Goal: Communication & Community: Answer question/provide support

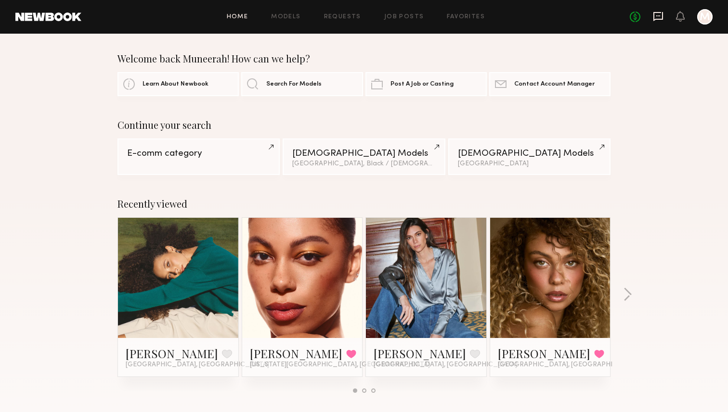
click at [657, 15] on icon at bounding box center [658, 16] width 11 height 11
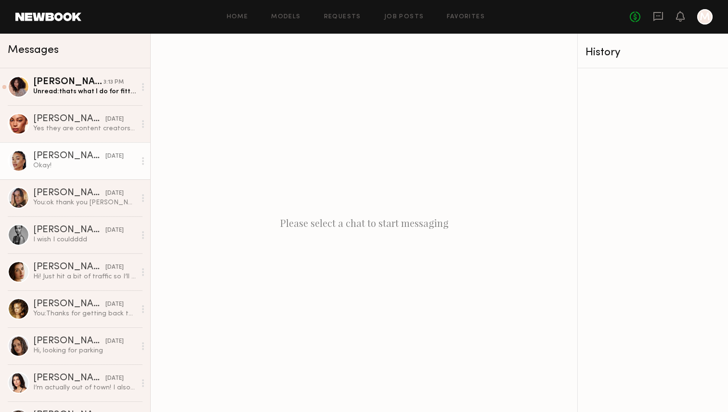
click at [82, 159] on div "Chloe W." at bounding box center [69, 157] width 72 height 10
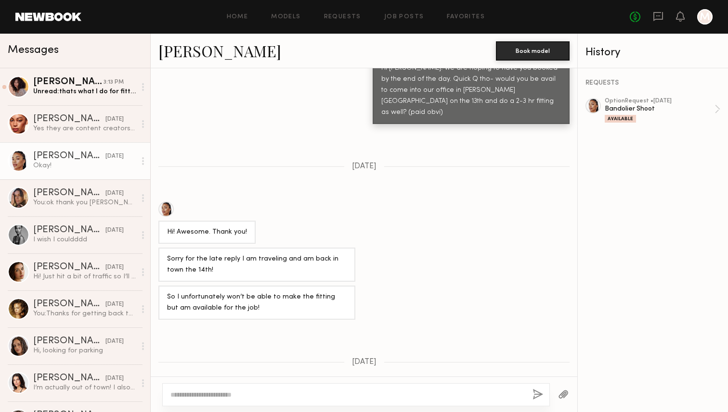
scroll to position [399, 0]
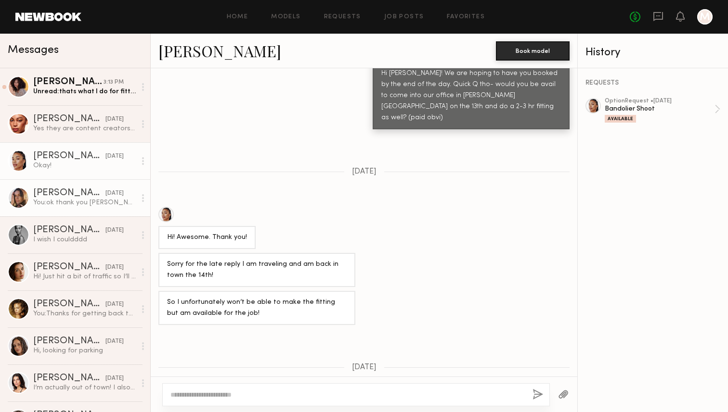
click at [91, 199] on div "You: ok thank you carrie! we will circle back with you" at bounding box center [84, 202] width 103 height 9
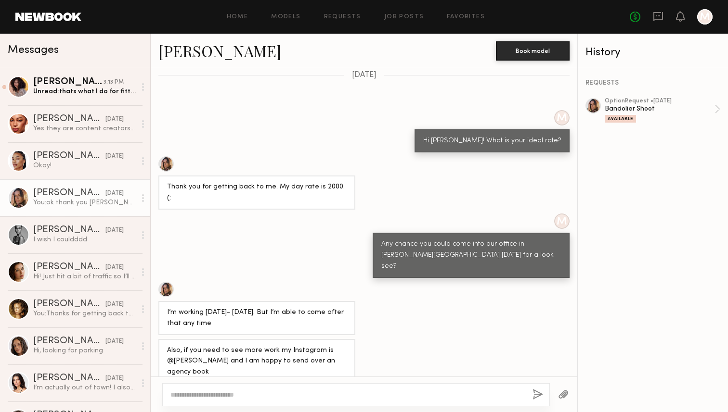
scroll to position [463, 0]
click at [77, 244] on div "I wish I couldddd" at bounding box center [84, 239] width 103 height 9
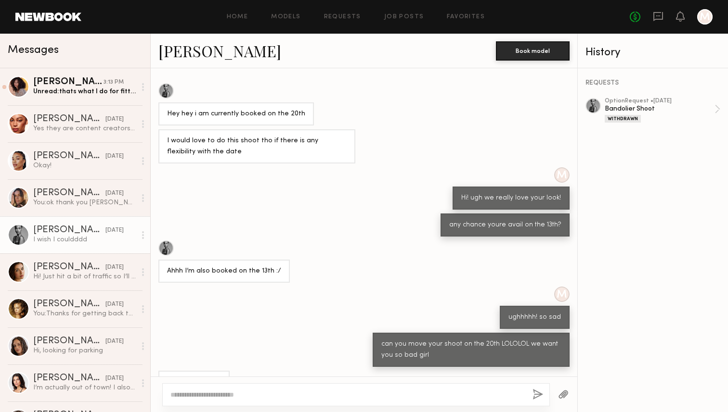
scroll to position [360, 0]
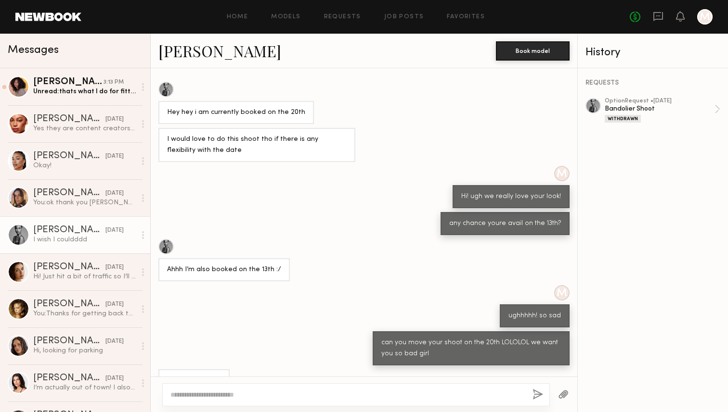
click at [169, 239] on div at bounding box center [165, 246] width 15 height 15
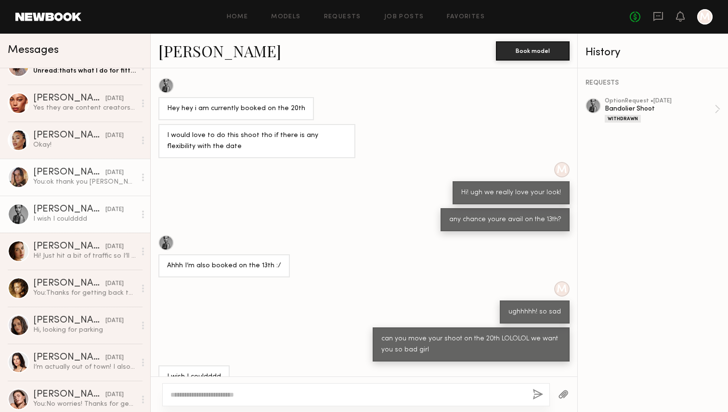
scroll to position [0, 0]
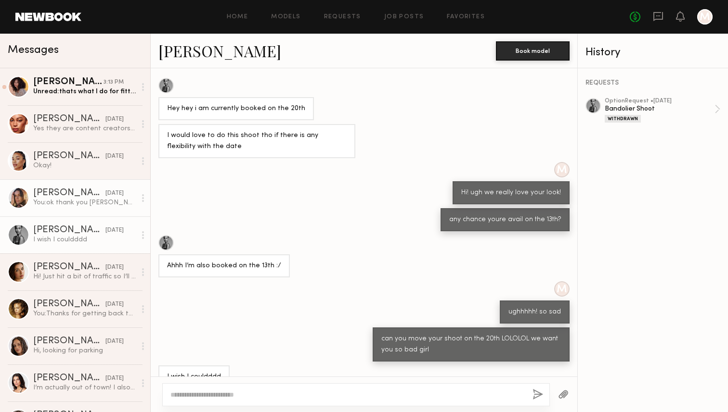
click at [106, 197] on div "08/08/2025" at bounding box center [114, 193] width 18 height 9
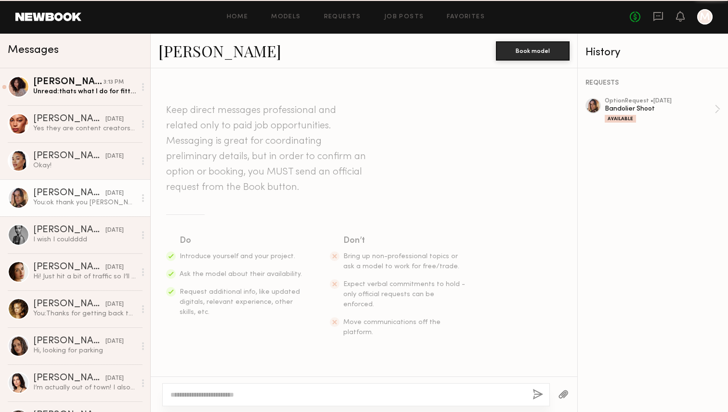
scroll to position [463, 0]
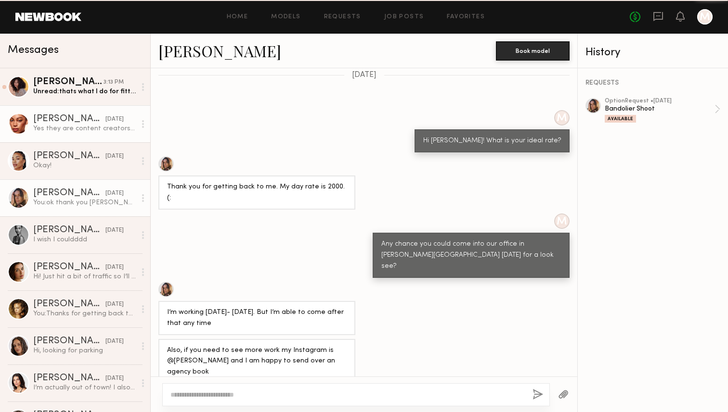
click at [112, 123] on div "yesterday" at bounding box center [114, 119] width 18 height 9
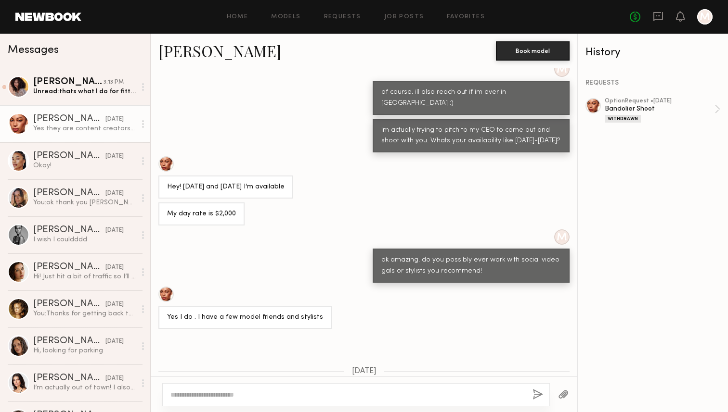
scroll to position [434, 0]
click at [168, 157] on div at bounding box center [165, 164] width 15 height 15
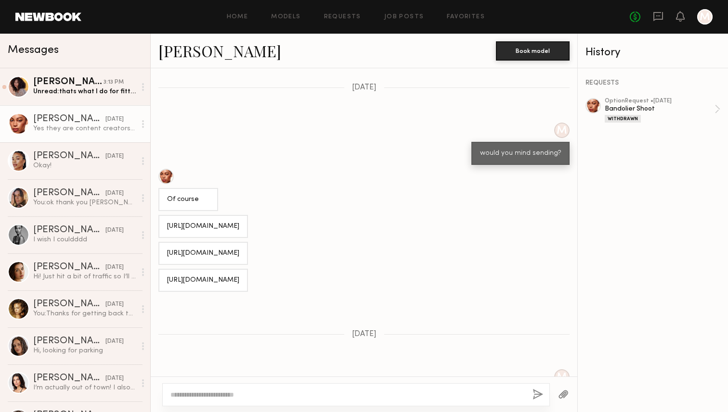
scroll to position [1155, 0]
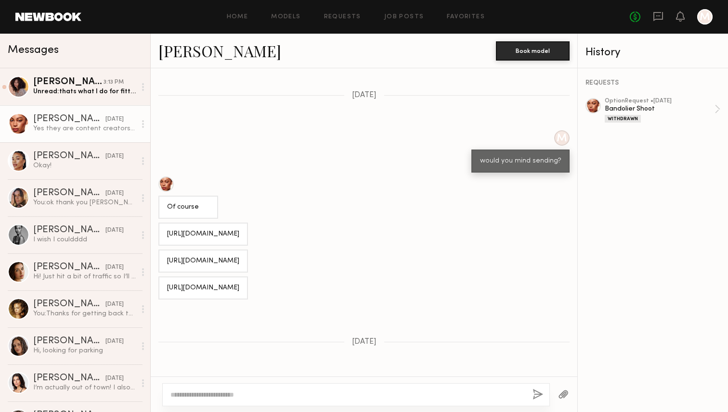
drag, startPoint x: 261, startPoint y: 269, endPoint x: 166, endPoint y: 255, distance: 96.3
click at [166, 277] on div "https://www.instagram.com/dorcas2.o?igsh=ZXl0ZTVsemhvYXU0" at bounding box center [203, 288] width 90 height 23
copy div "https://www.instagram.com/dorcas2.o?igsh=ZXl0ZTVsemhvYXU0"
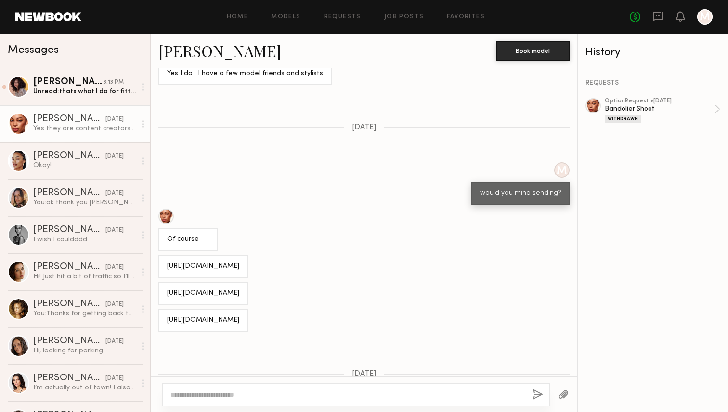
scroll to position [1130, 0]
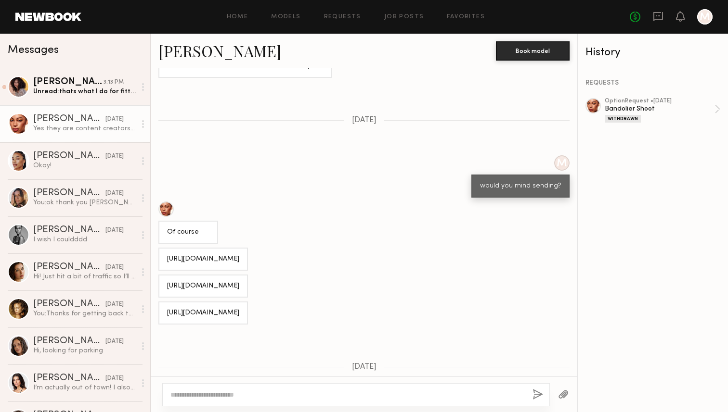
drag, startPoint x: 280, startPoint y: 256, endPoint x: 165, endPoint y: 244, distance: 116.2
click at [165, 275] on div "https://www.instagram.com/shauntexshaunte?igsh=MWszcjNobDkyN2NqOQ==" at bounding box center [203, 286] width 90 height 23
copy div "https://www.instagram.com/shauntexshaunte?igsh=MWszcjNobDkyN2NqOQ=="
drag, startPoint x: 249, startPoint y: 217, endPoint x: 167, endPoint y: 206, distance: 83.0
click at [167, 254] on div "https://www.instagram.com/didorich?igsh=YW52bjQyNzEyY2tz" at bounding box center [203, 259] width 72 height 11
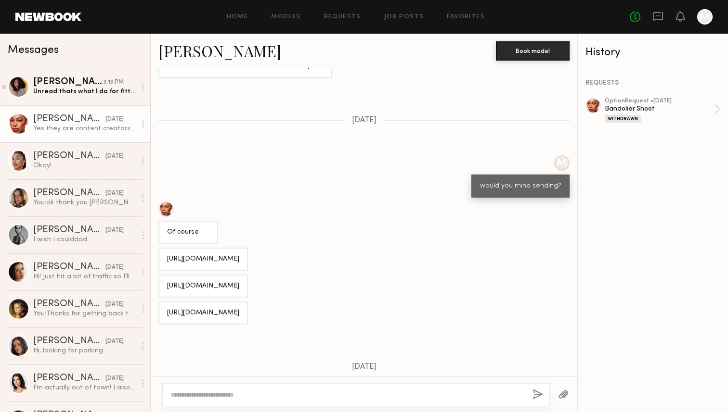
copy div "https://www.instagram.com/didorich?igsh=YW52bjQyNzEyY2tz"
